Goal: Check status

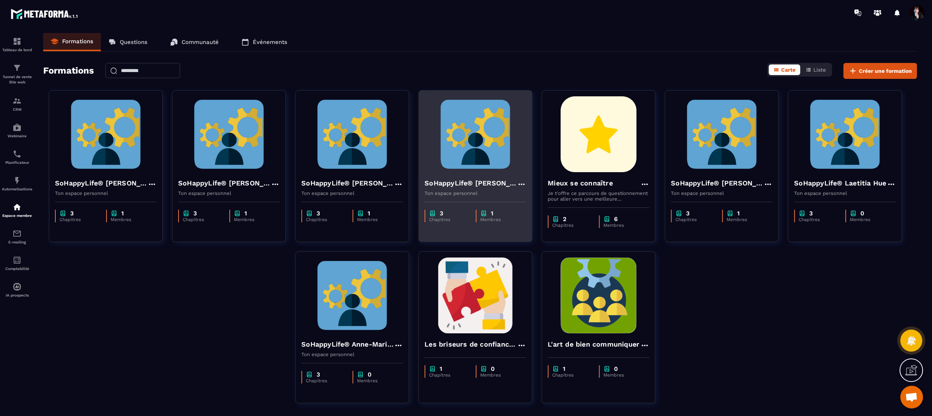
click at [471, 169] on img at bounding box center [475, 134] width 102 height 76
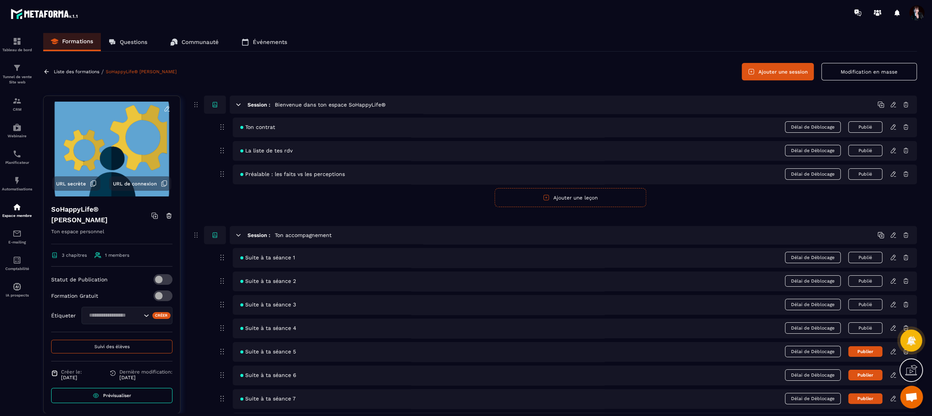
click at [112, 346] on span "Suivi des élèves" at bounding box center [111, 346] width 35 height 5
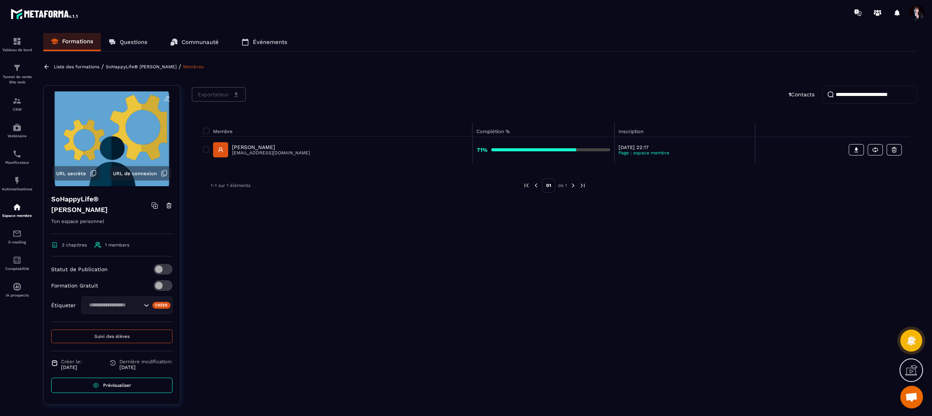
click at [259, 147] on p "[PERSON_NAME]" at bounding box center [271, 147] width 78 height 6
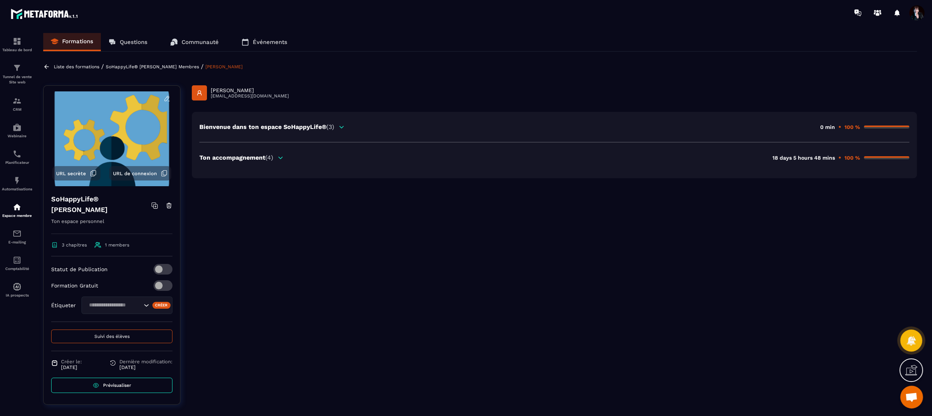
click at [280, 156] on icon at bounding box center [280, 157] width 7 height 7
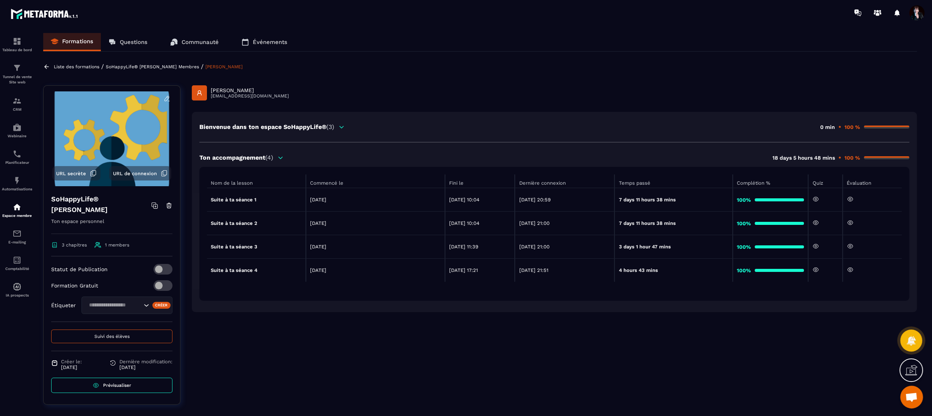
click at [852, 268] on icon at bounding box center [849, 269] width 7 height 7
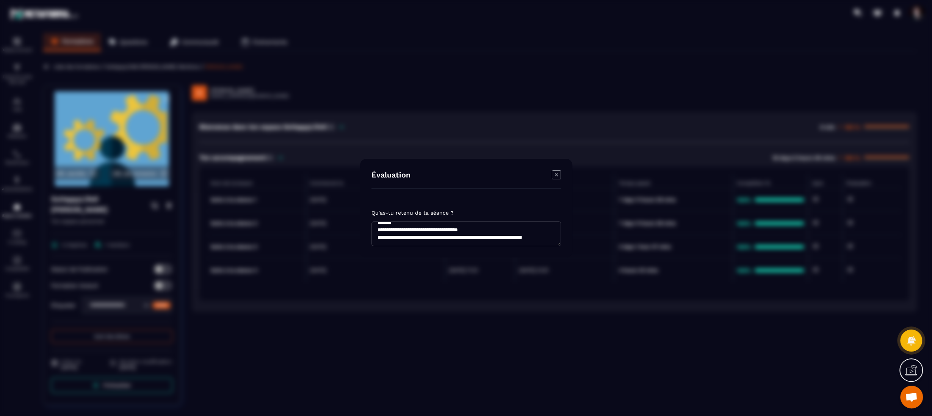
scroll to position [629, 0]
click at [555, 175] on icon "Modal window" at bounding box center [556, 174] width 9 height 9
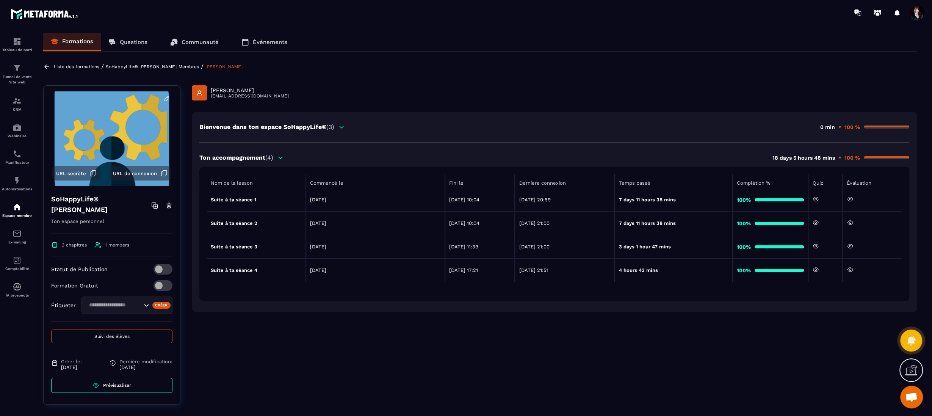
click at [80, 65] on p "Liste des formations" at bounding box center [76, 66] width 45 height 5
